Goal: Check status

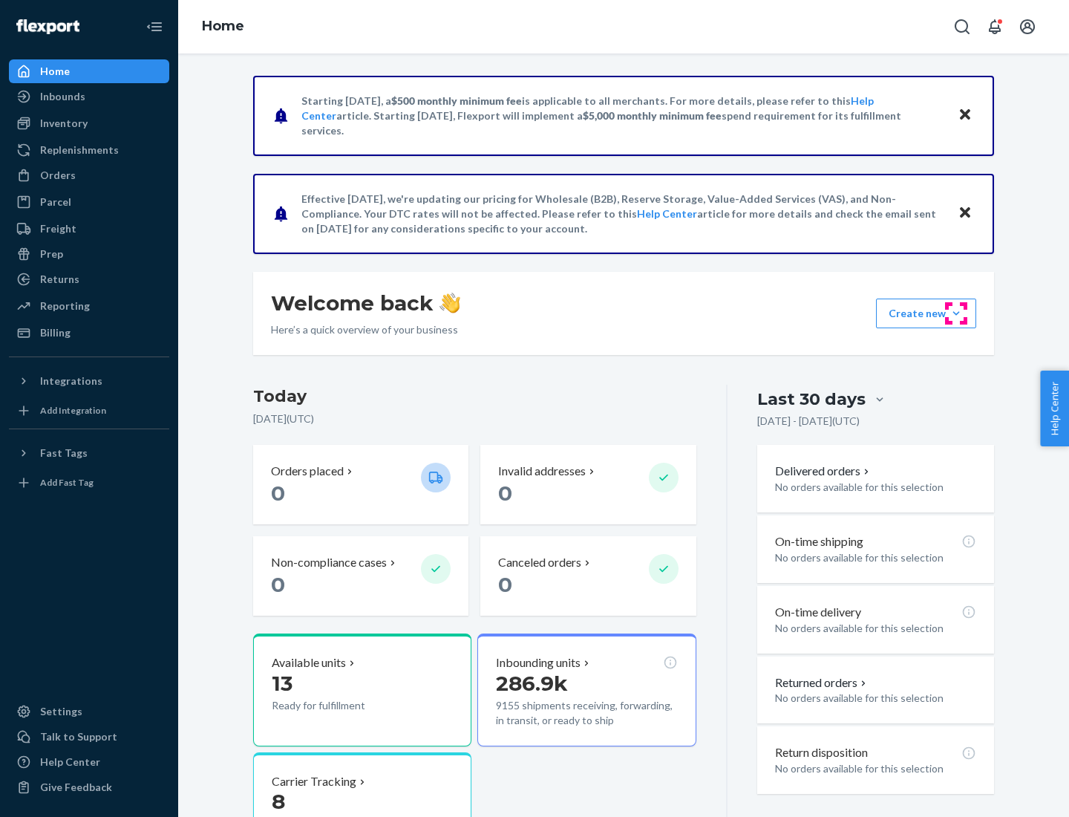
click at [956, 313] on button "Create new Create new inbound Create new order Create new product" at bounding box center [926, 313] width 100 height 30
click at [62, 97] on div "Inbounds" at bounding box center [62, 96] width 45 height 15
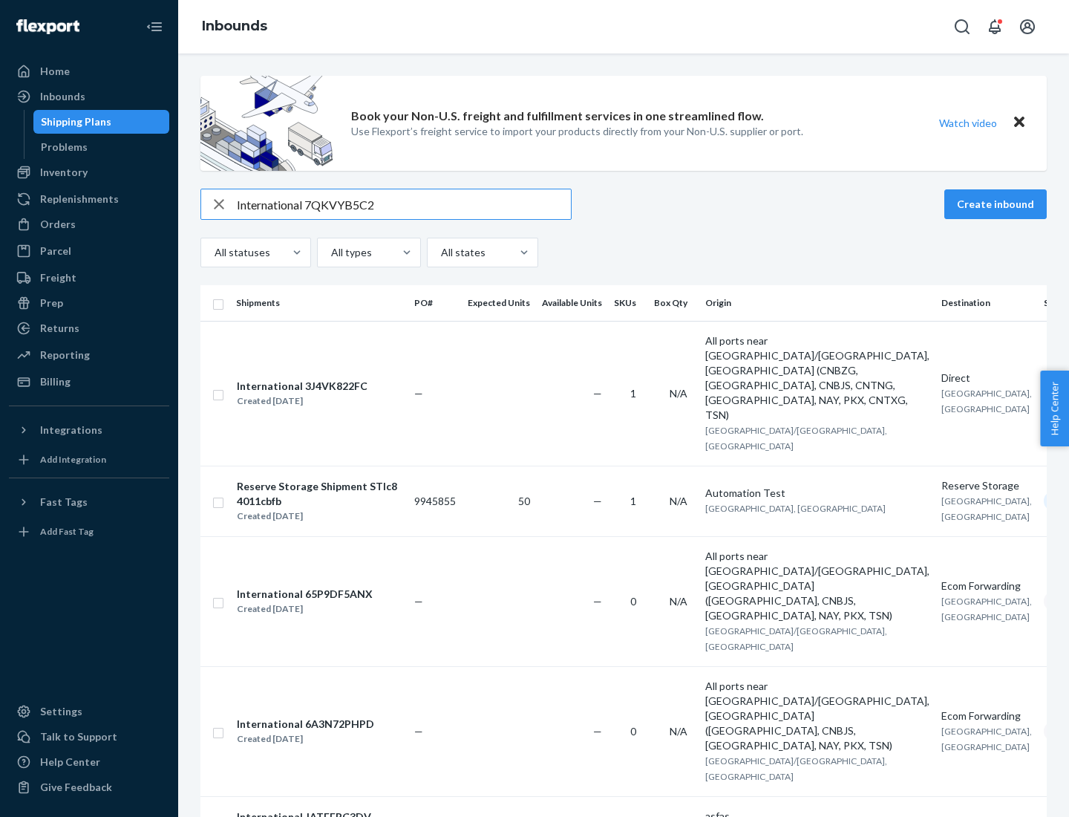
type input "International 7QKVYB5C29"
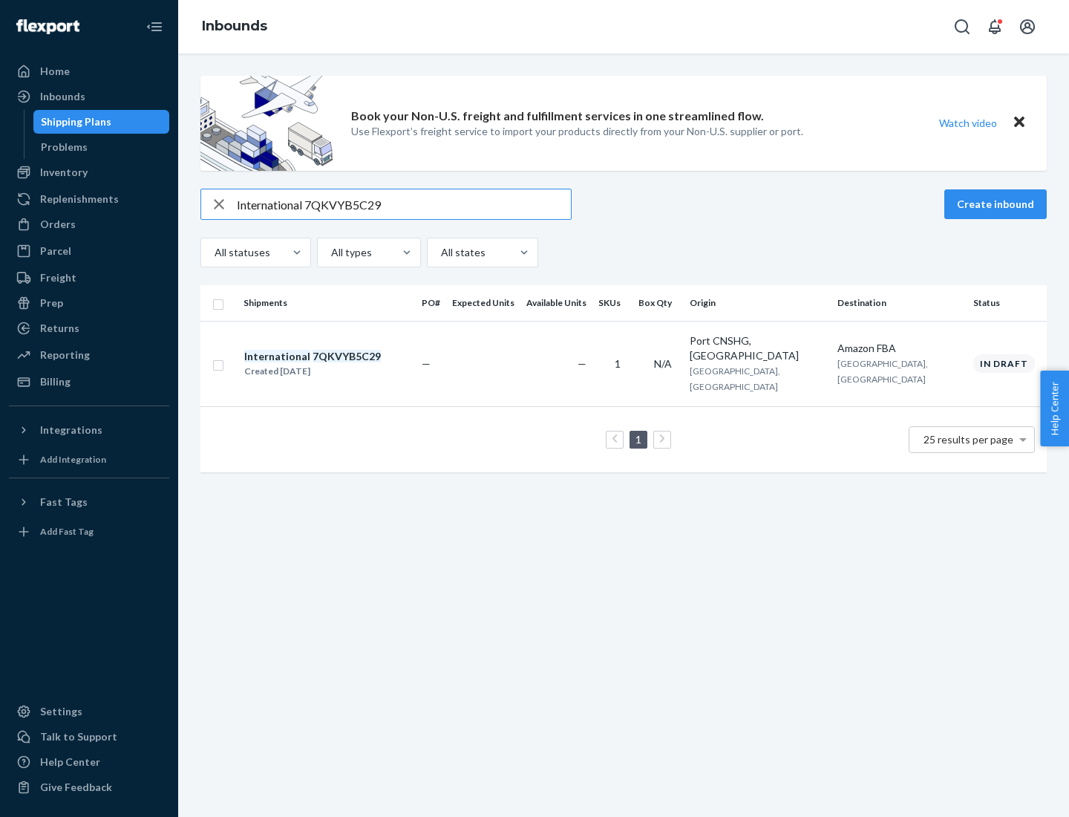
click at [338, 364] on div "Created [DATE]" at bounding box center [312, 371] width 137 height 15
